Goal: Information Seeking & Learning: Learn about a topic

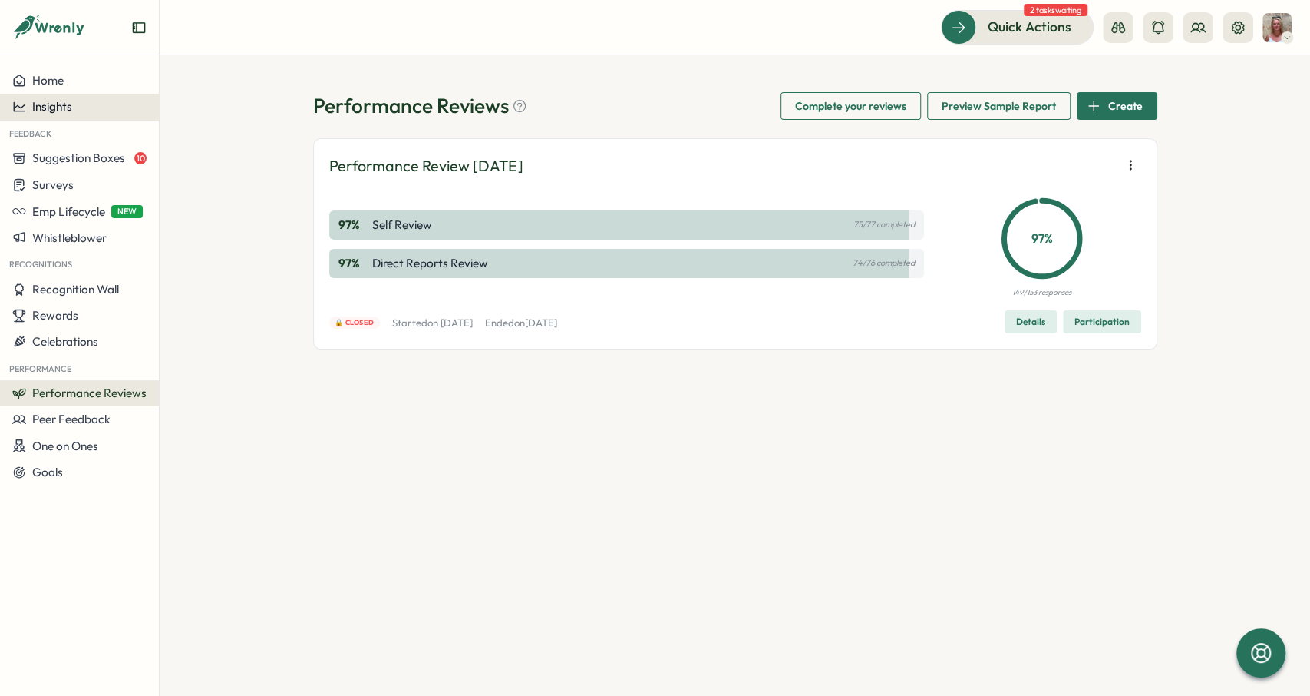
click at [88, 111] on div "Insights" at bounding box center [79, 107] width 134 height 14
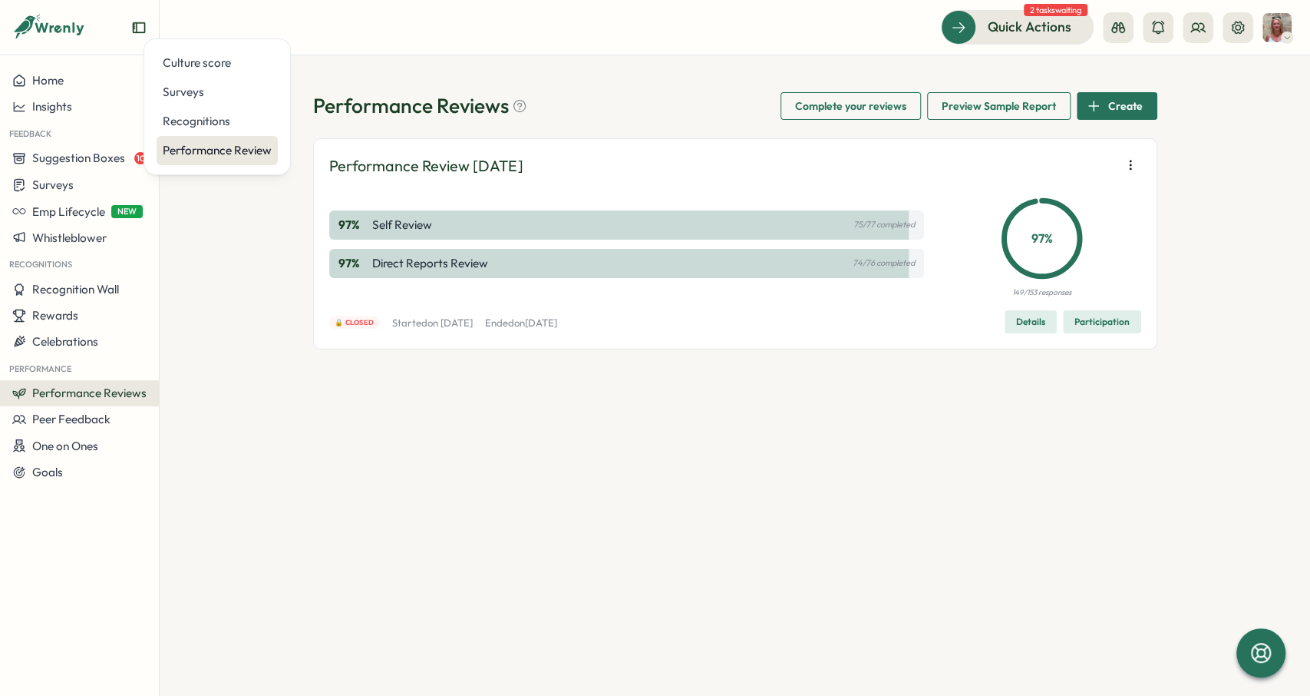
click at [189, 154] on div "Performance Review" at bounding box center [217, 150] width 109 height 17
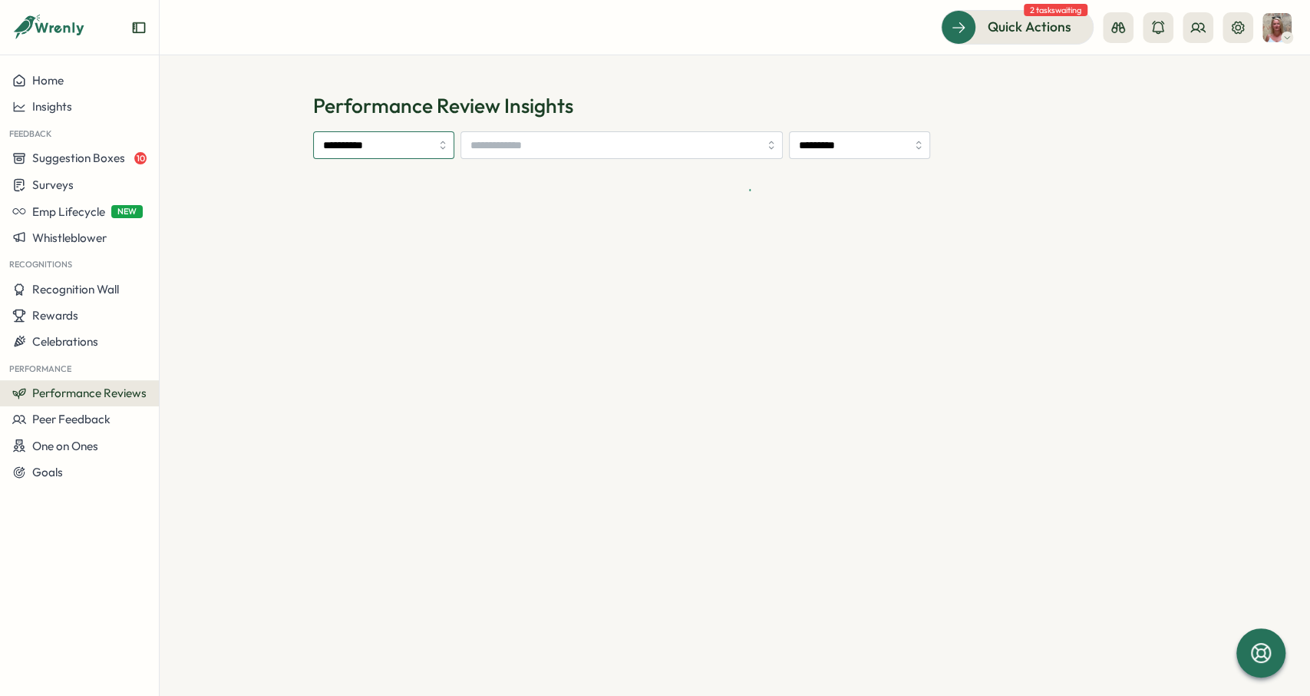
click at [344, 150] on input "**********" at bounding box center [383, 145] width 141 height 28
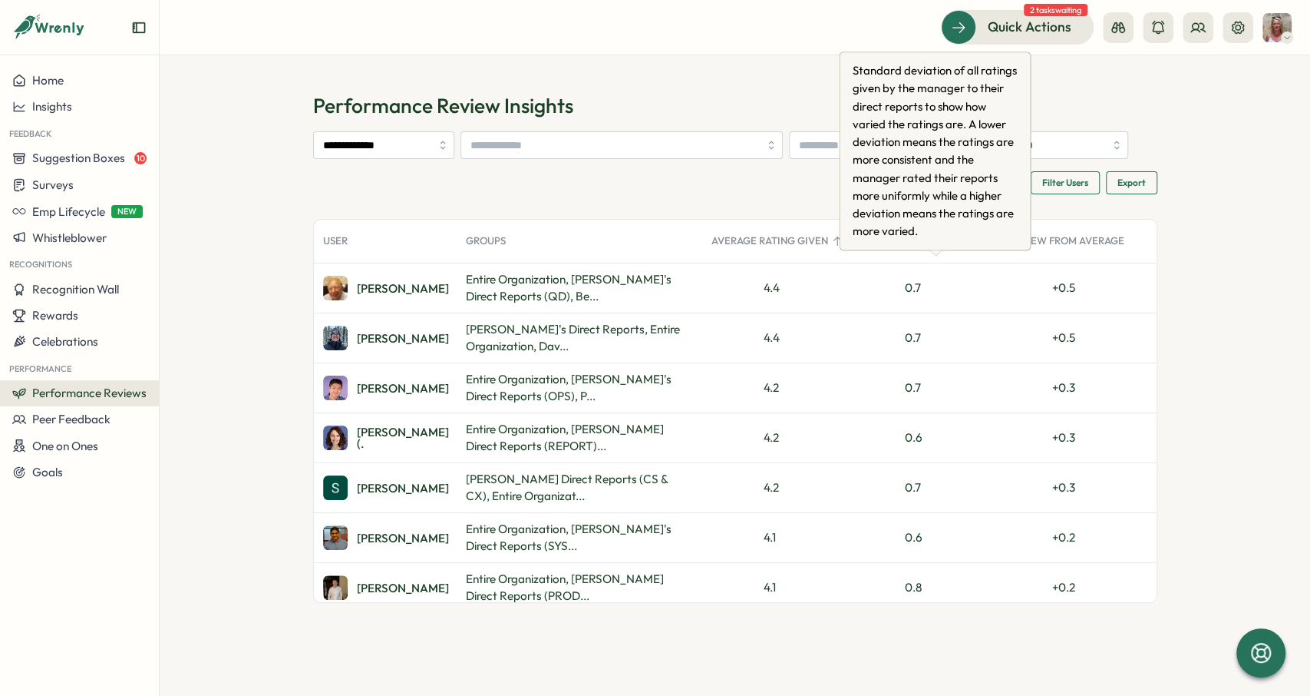
click at [905, 256] on div "Rating Deviation" at bounding box center [935, 241] width 147 height 31
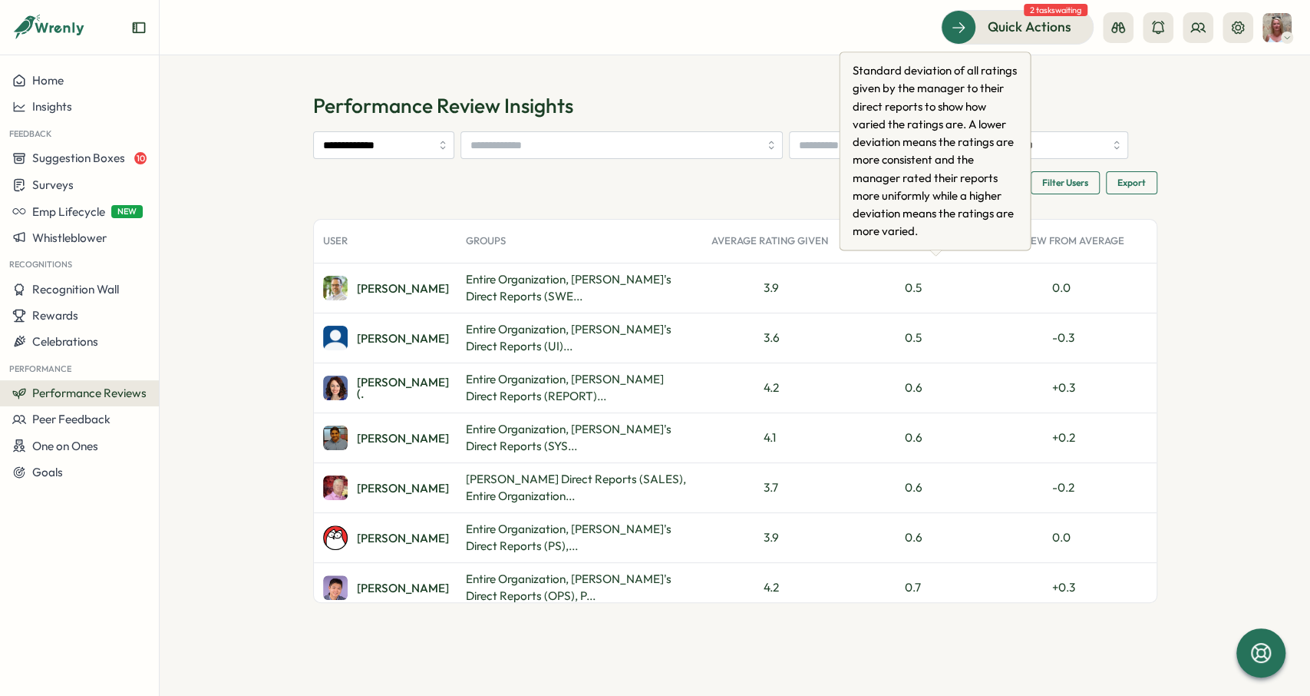
click at [933, 256] on div "Rating Deviation" at bounding box center [935, 241] width 147 height 31
click at [936, 256] on div "Rating Deviation" at bounding box center [935, 241] width 147 height 31
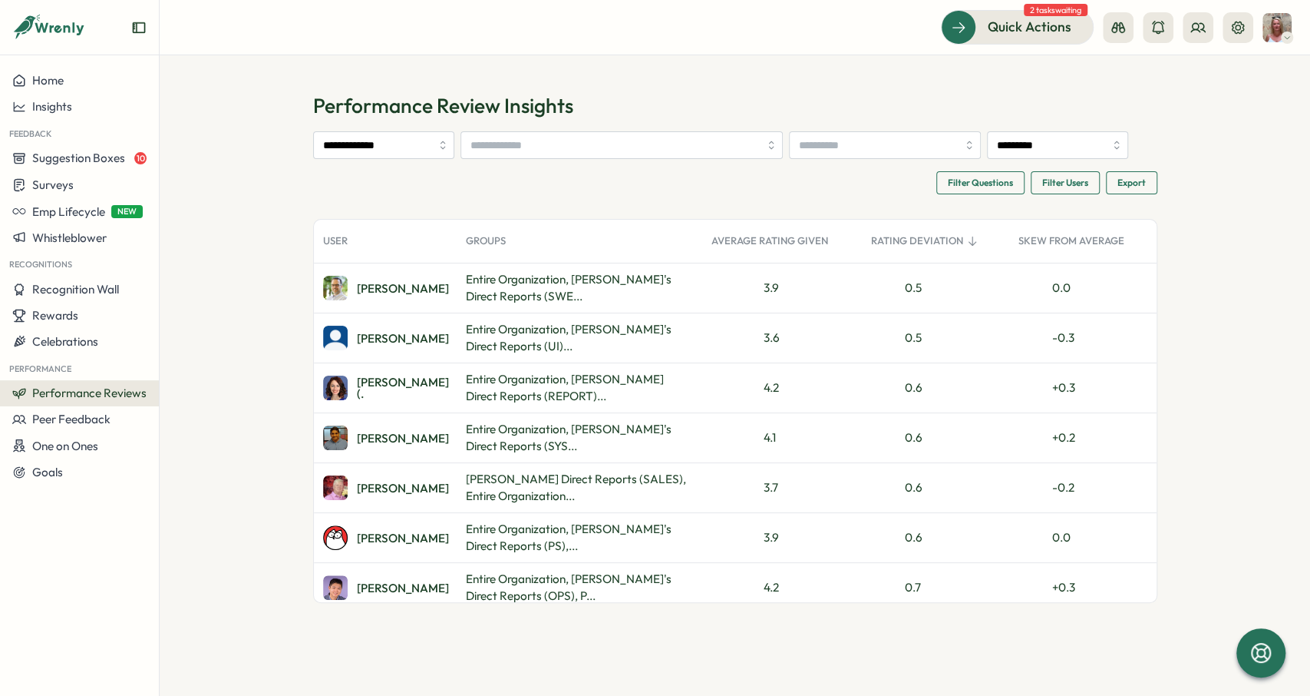
click at [753, 256] on div "Average Rating Given" at bounding box center [782, 241] width 160 height 31
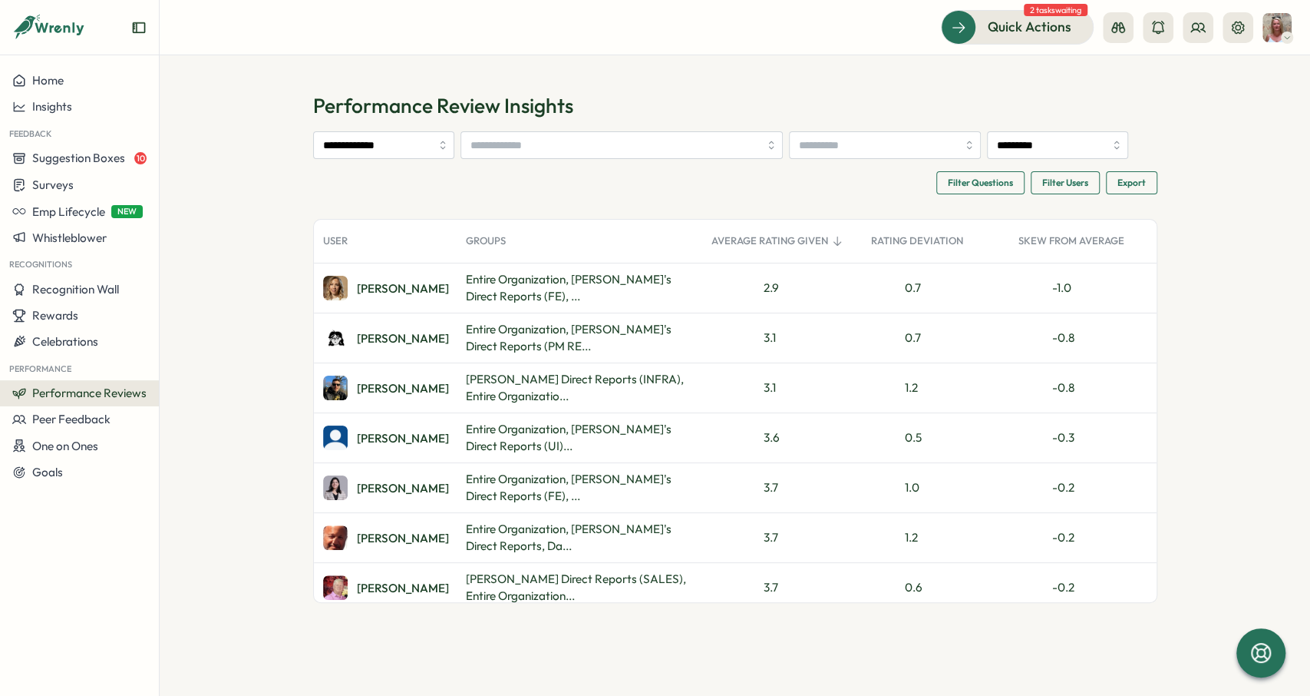
click at [753, 256] on div "Average Rating Given" at bounding box center [782, 241] width 160 height 31
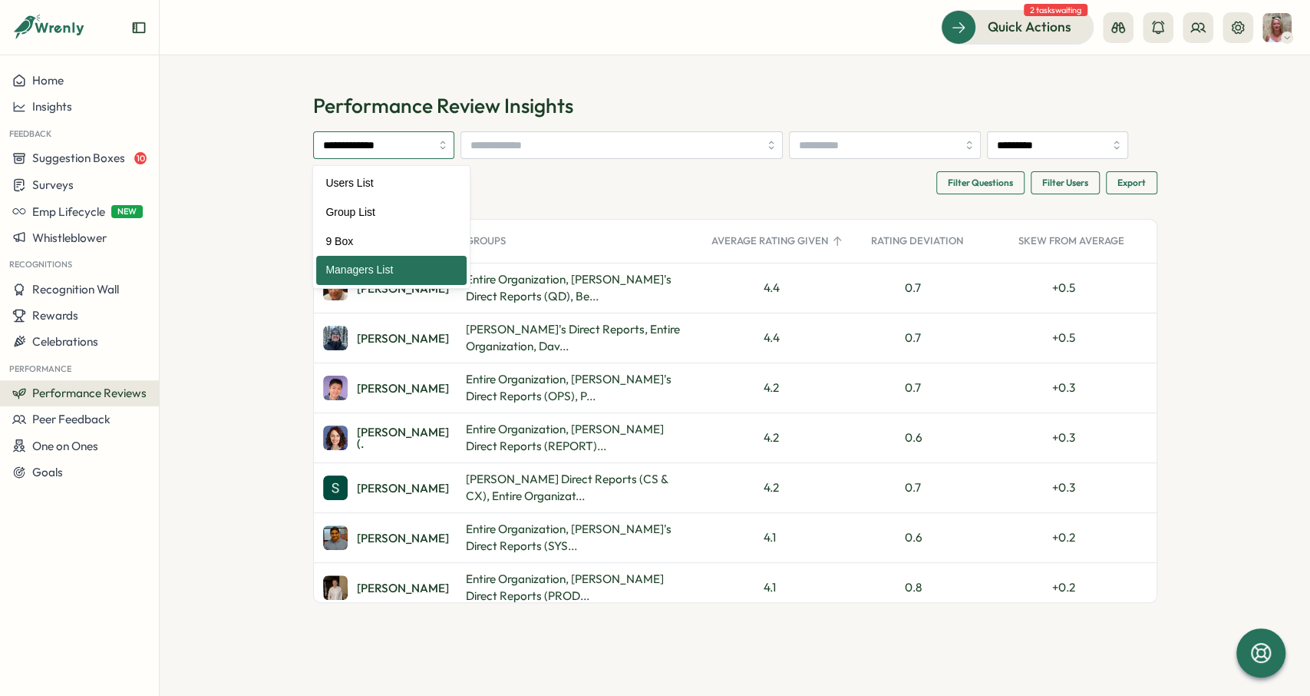
click at [374, 131] on input "**********" at bounding box center [383, 145] width 141 height 28
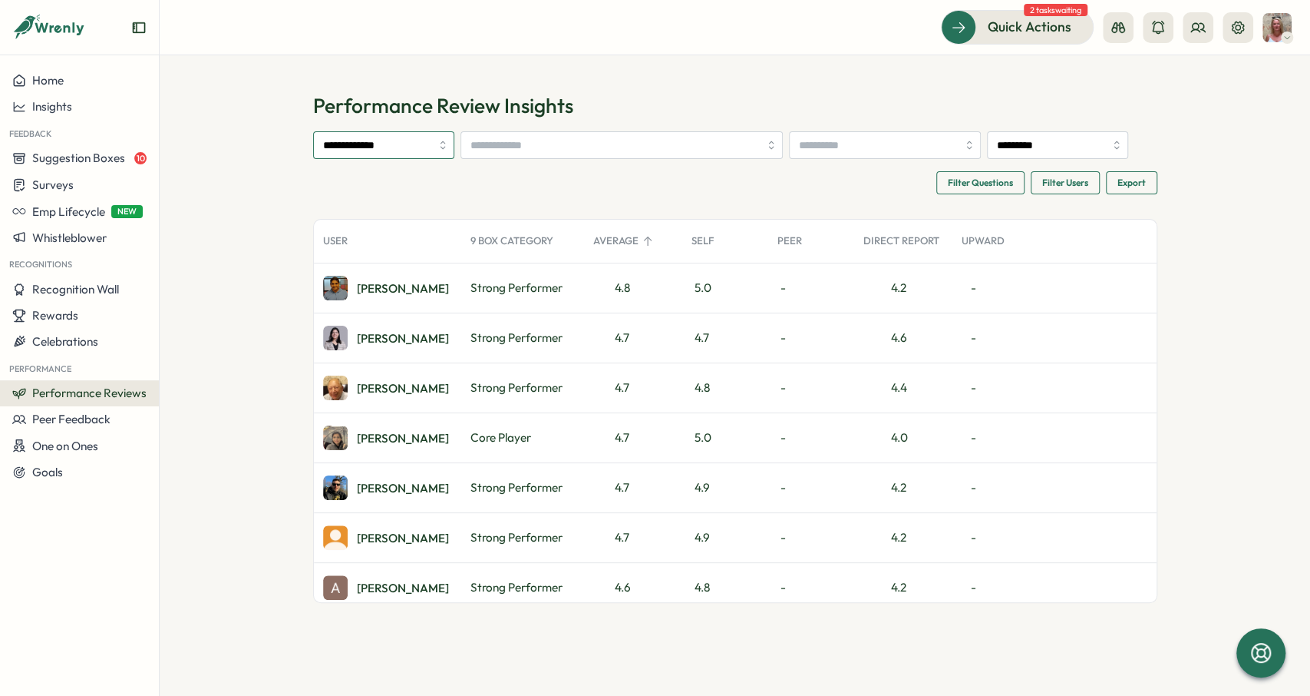
type input "**********"
click at [611, 256] on div "Average" at bounding box center [633, 241] width 98 height 31
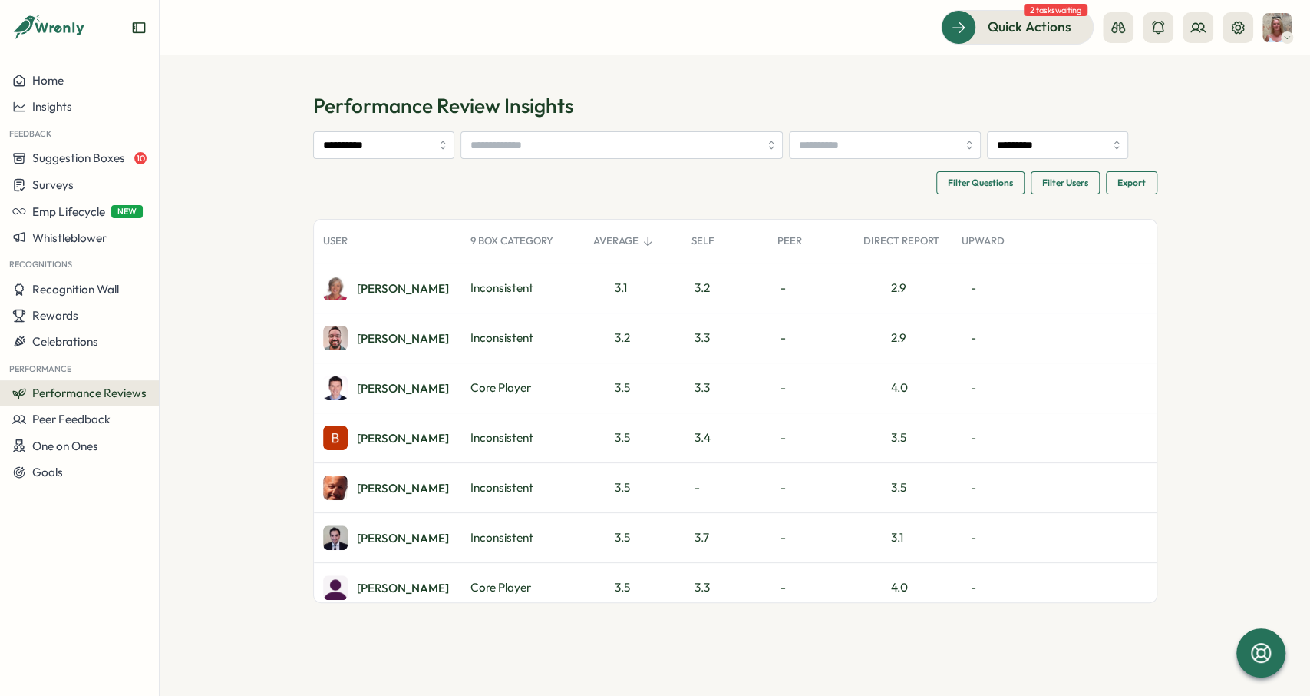
click at [612, 256] on div "Average" at bounding box center [633, 241] width 98 height 31
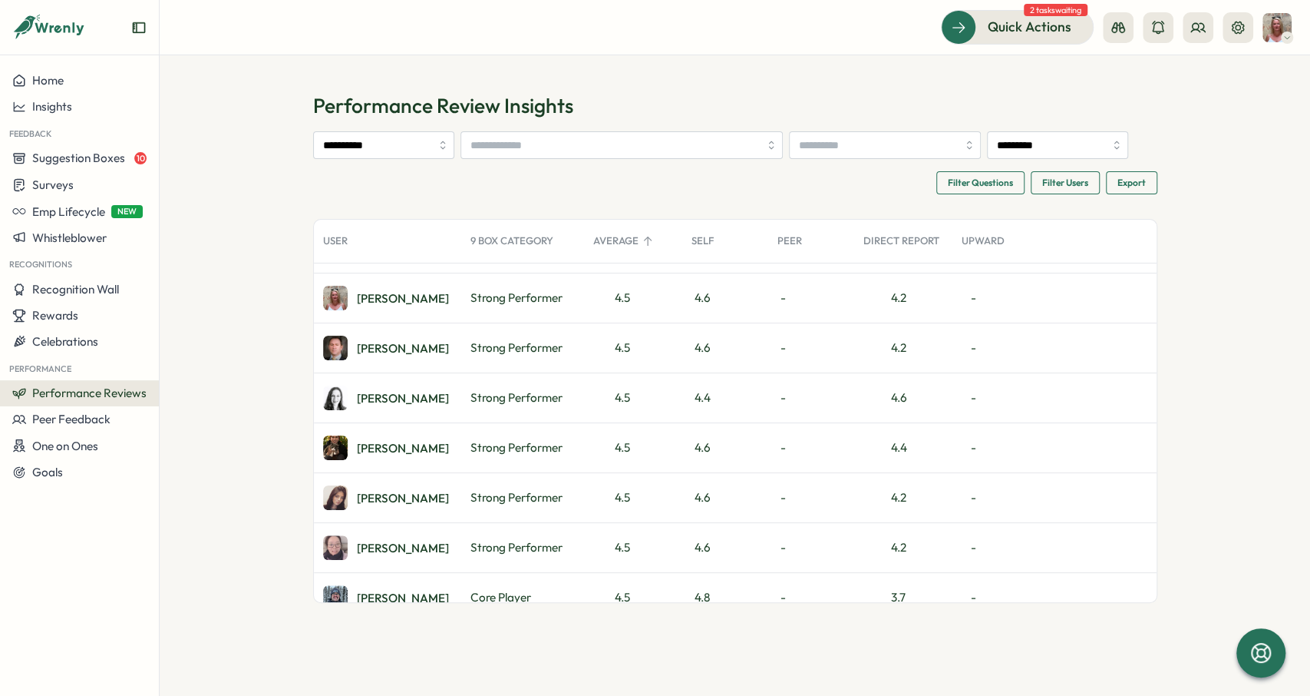
scroll to position [345, 0]
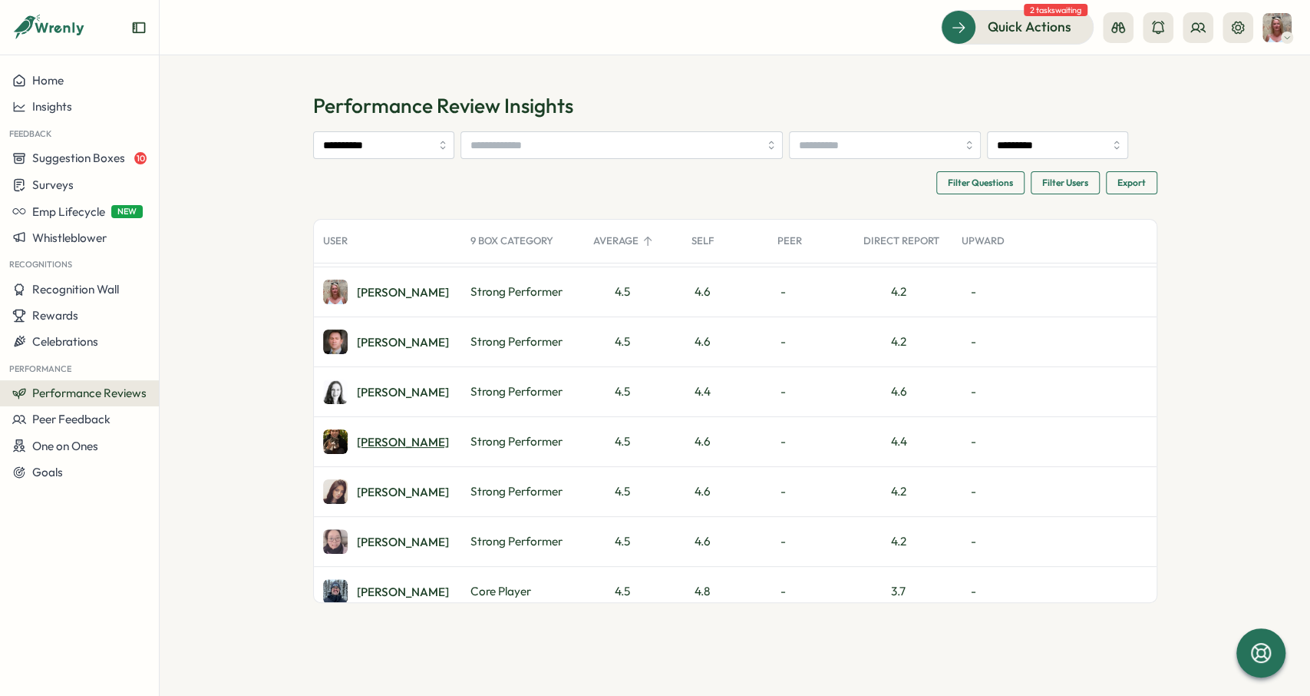
click at [368, 448] on div "[PERSON_NAME]" at bounding box center [403, 442] width 92 height 12
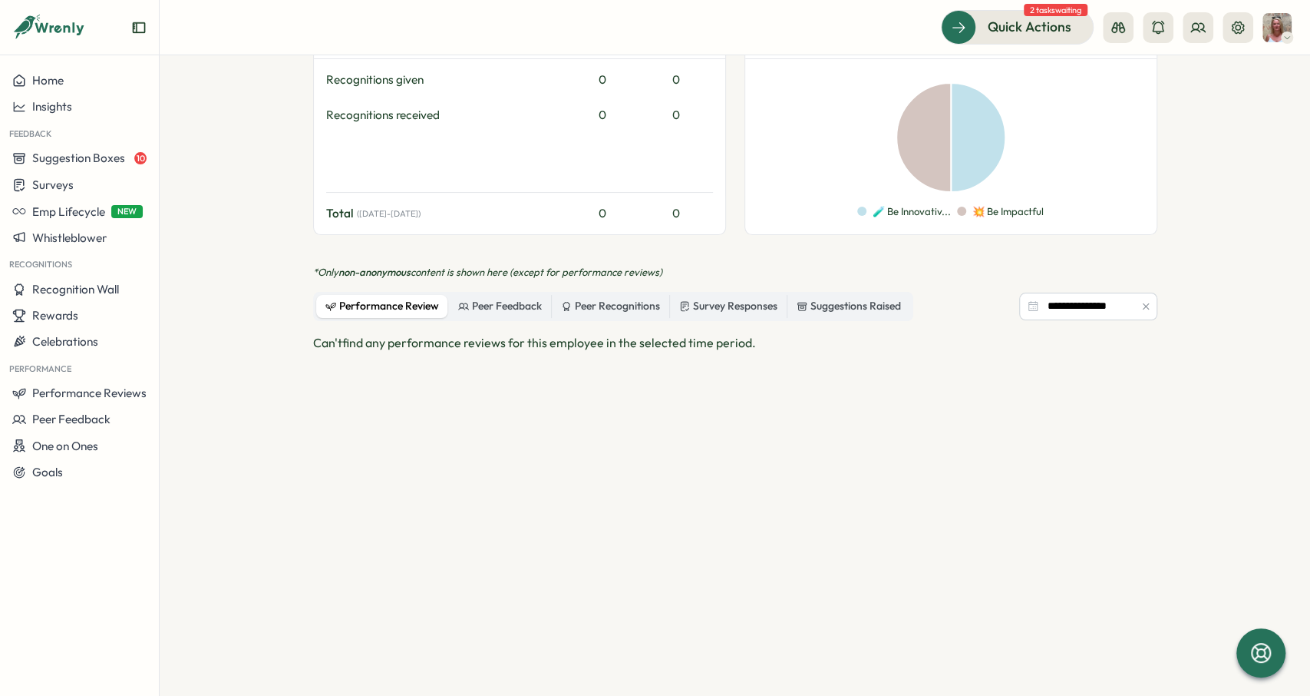
scroll to position [582, 0]
click at [1147, 301] on icon "button" at bounding box center [1146, 306] width 11 height 11
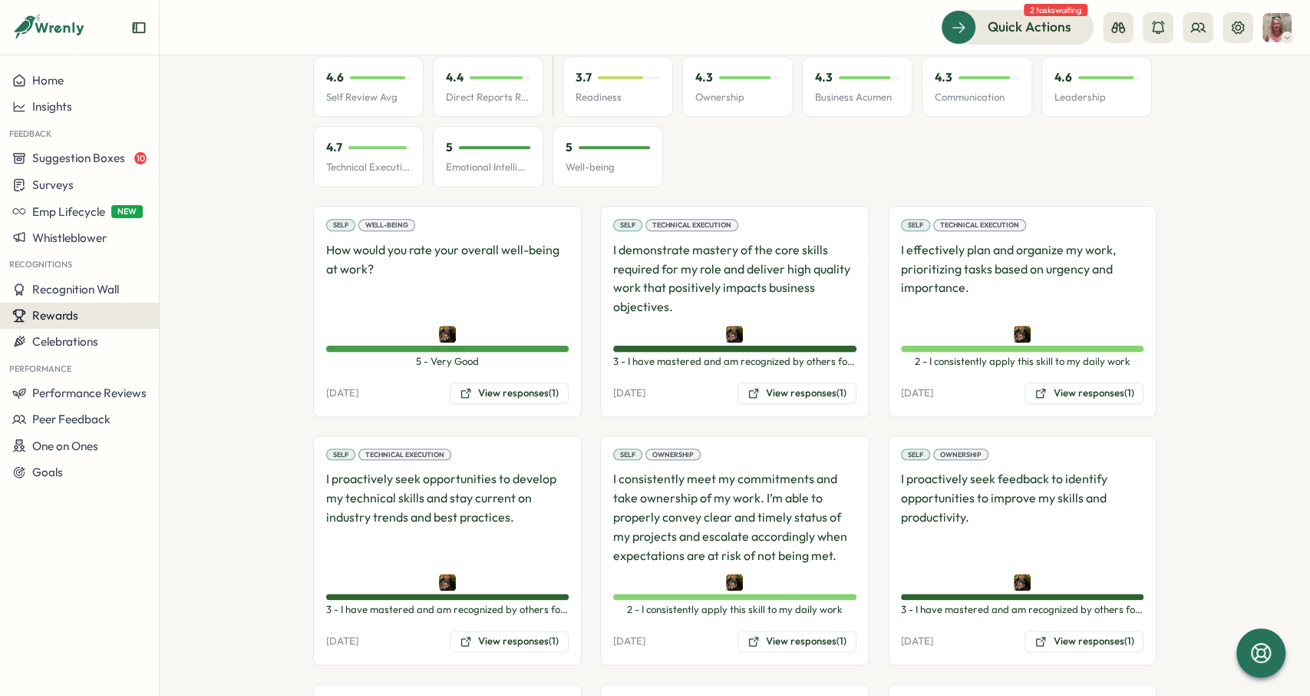
scroll to position [906, 0]
